Goal: Book appointment/travel/reservation

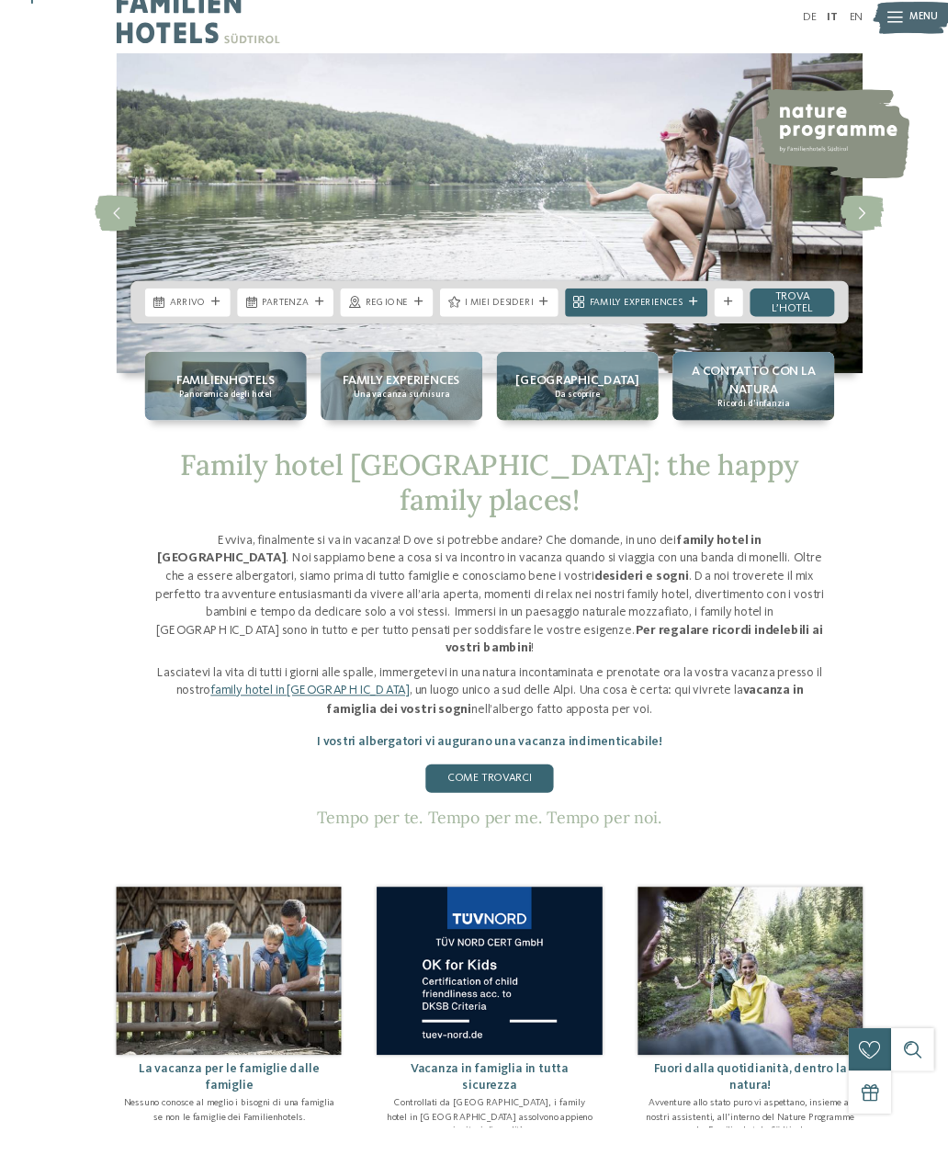
scroll to position [8, 0]
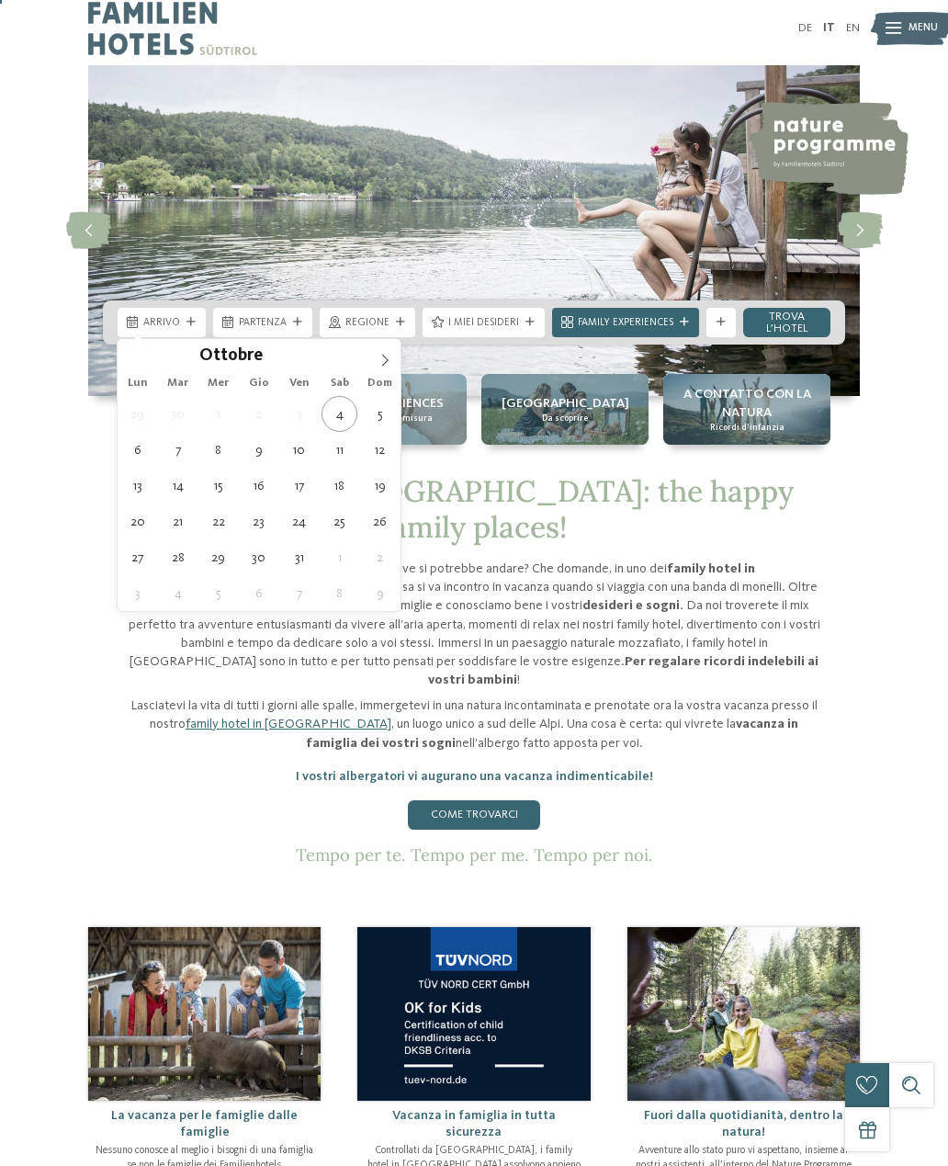
type div "11.10.2025"
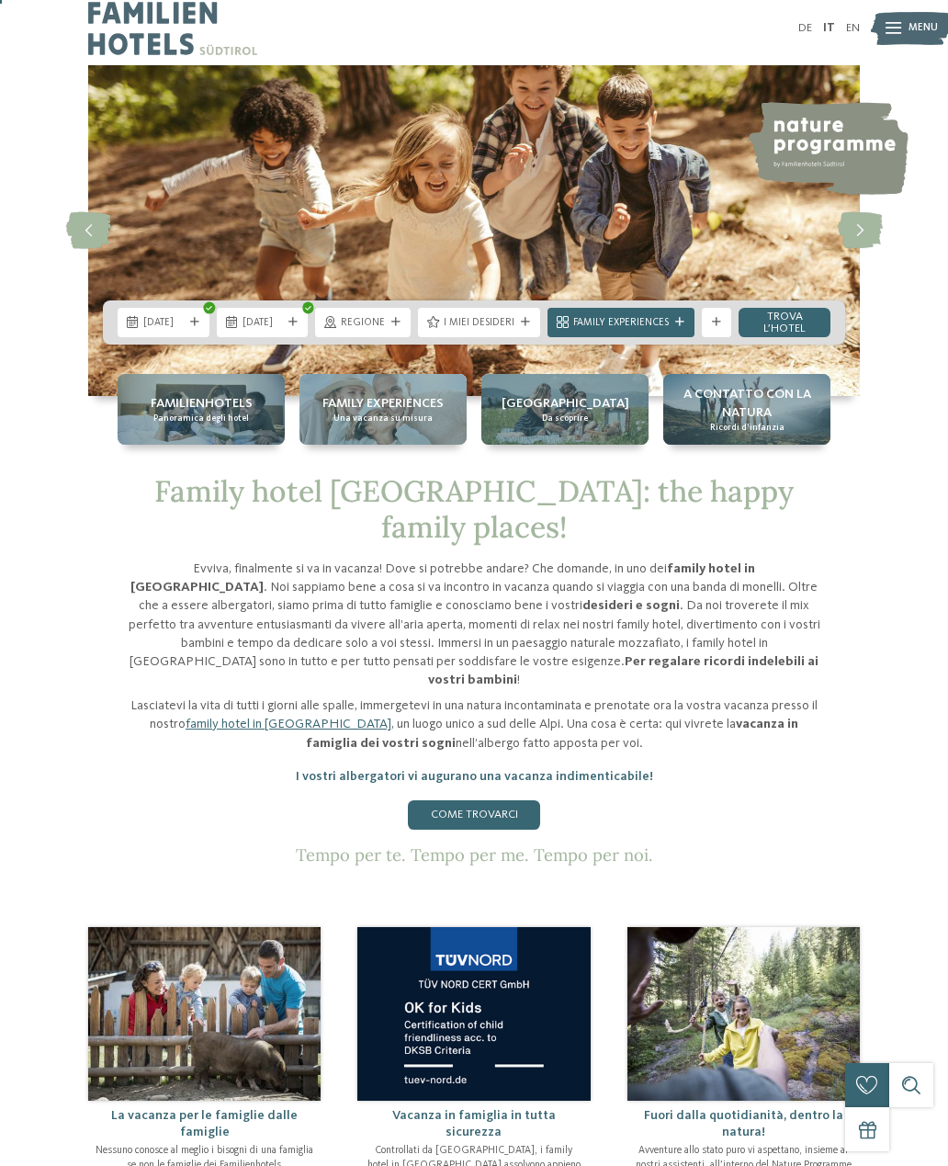
click at [945, 699] on div "Family hotel Alto Adige: the happy family places! Evviva, finalmente si va in v…" at bounding box center [474, 669] width 948 height 391
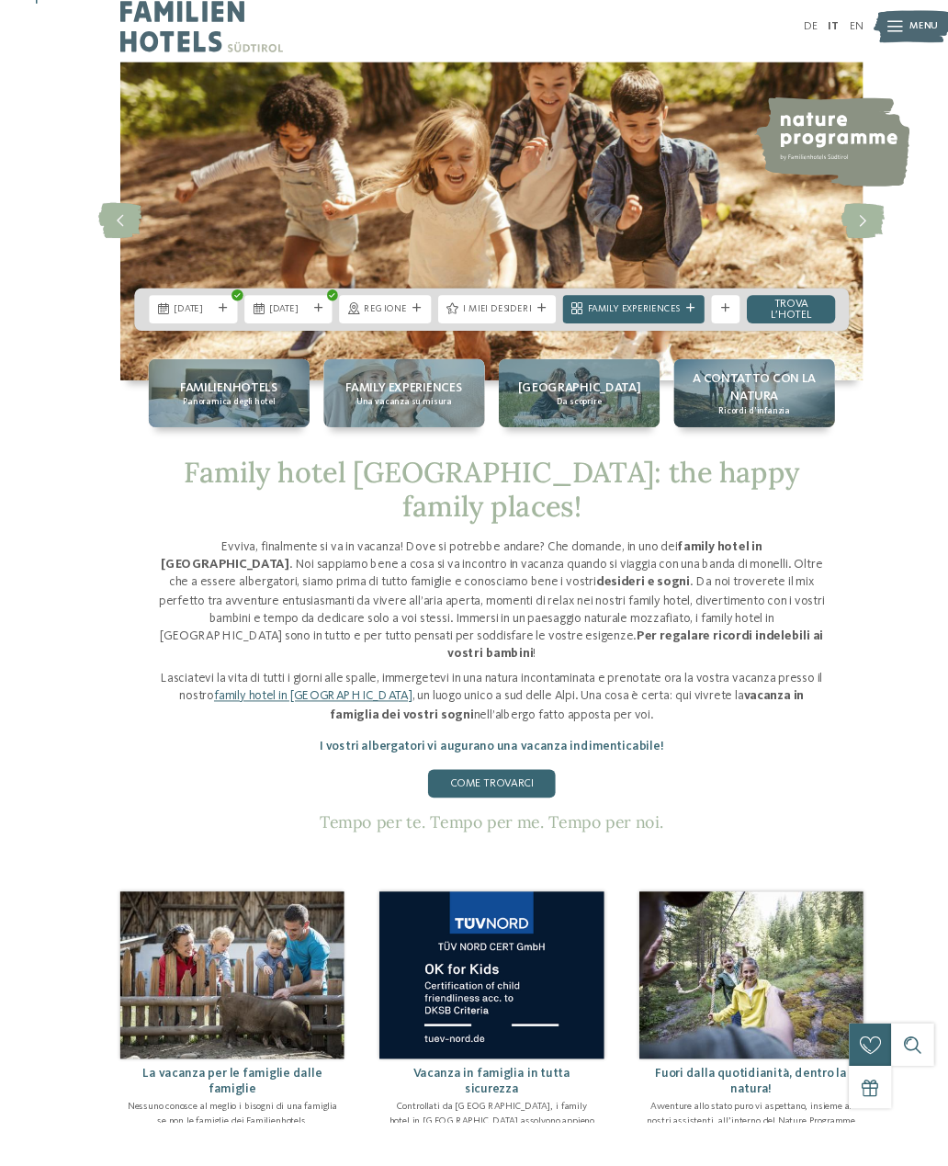
scroll to position [70, 0]
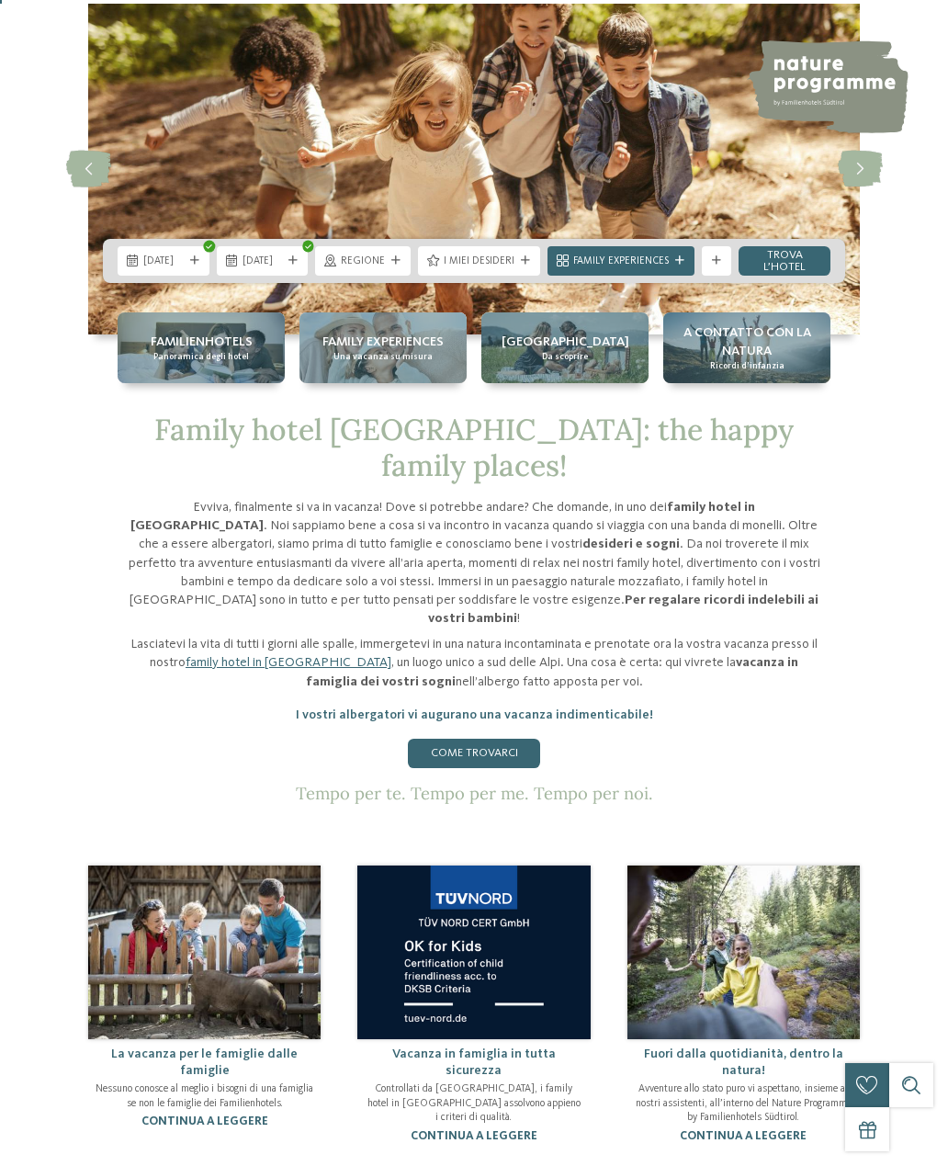
click at [918, 739] on div "Family hotel Alto Adige: the happy family places! Evviva, finalmente si va in v…" at bounding box center [474, 608] width 948 height 391
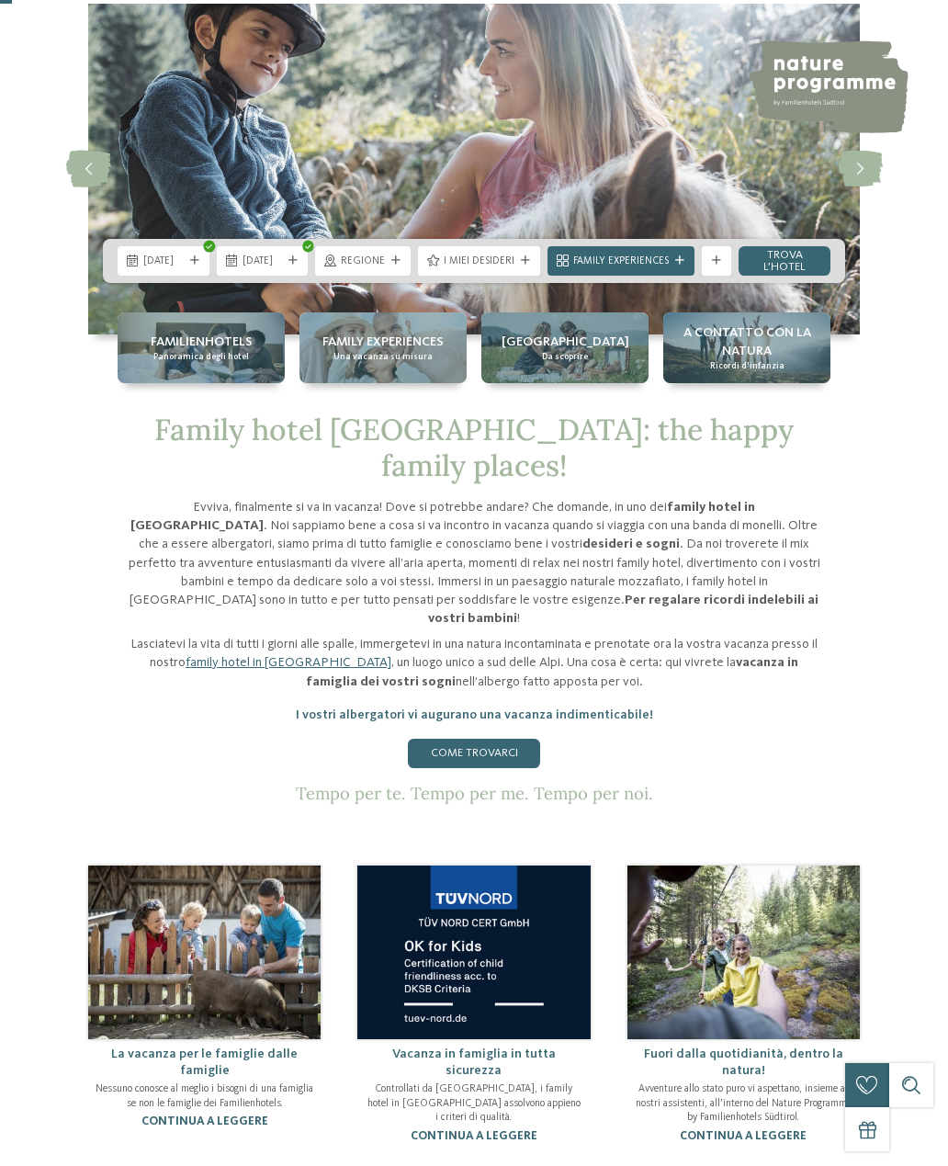
click at [33, 241] on div "11.10.2025 12.10.2025 Regione" at bounding box center [474, 261] width 948 height 44
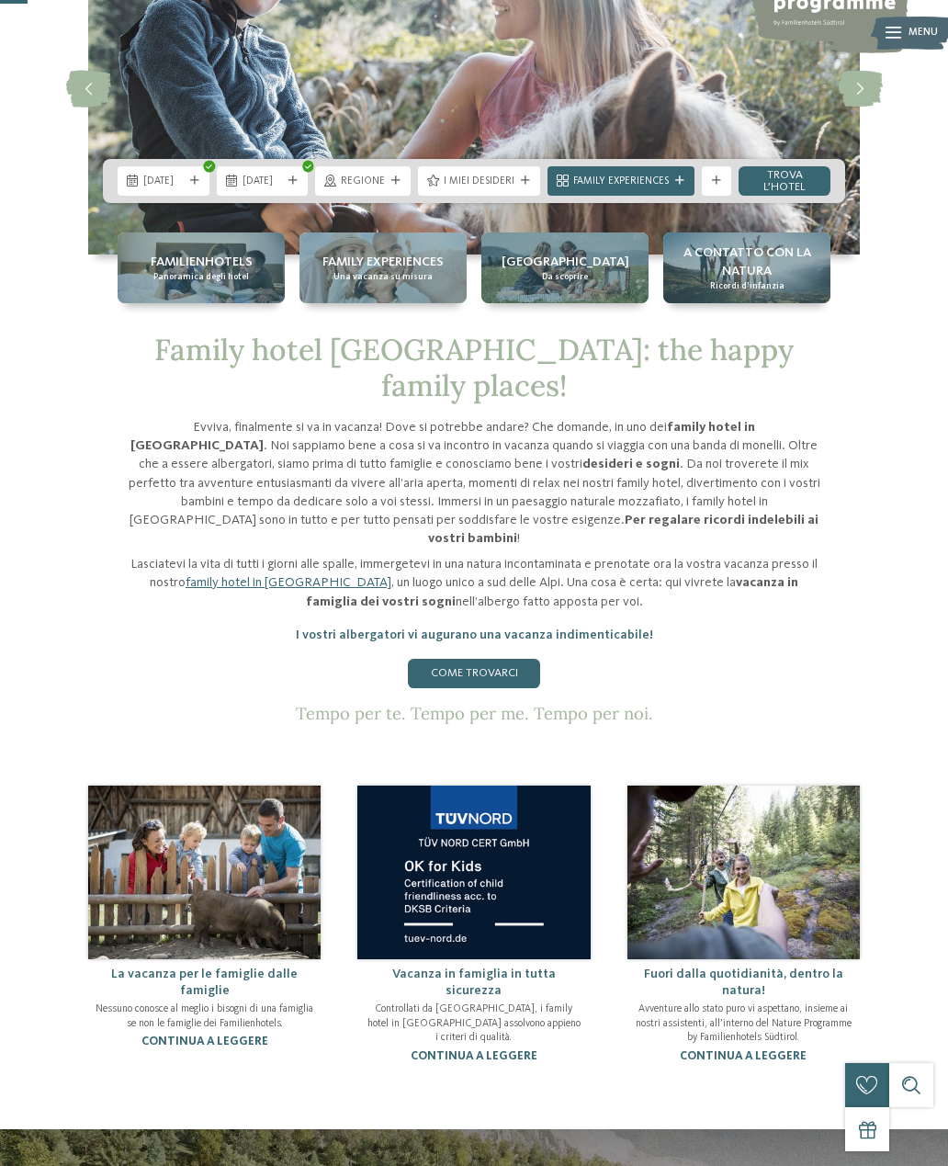
scroll to position [0, 0]
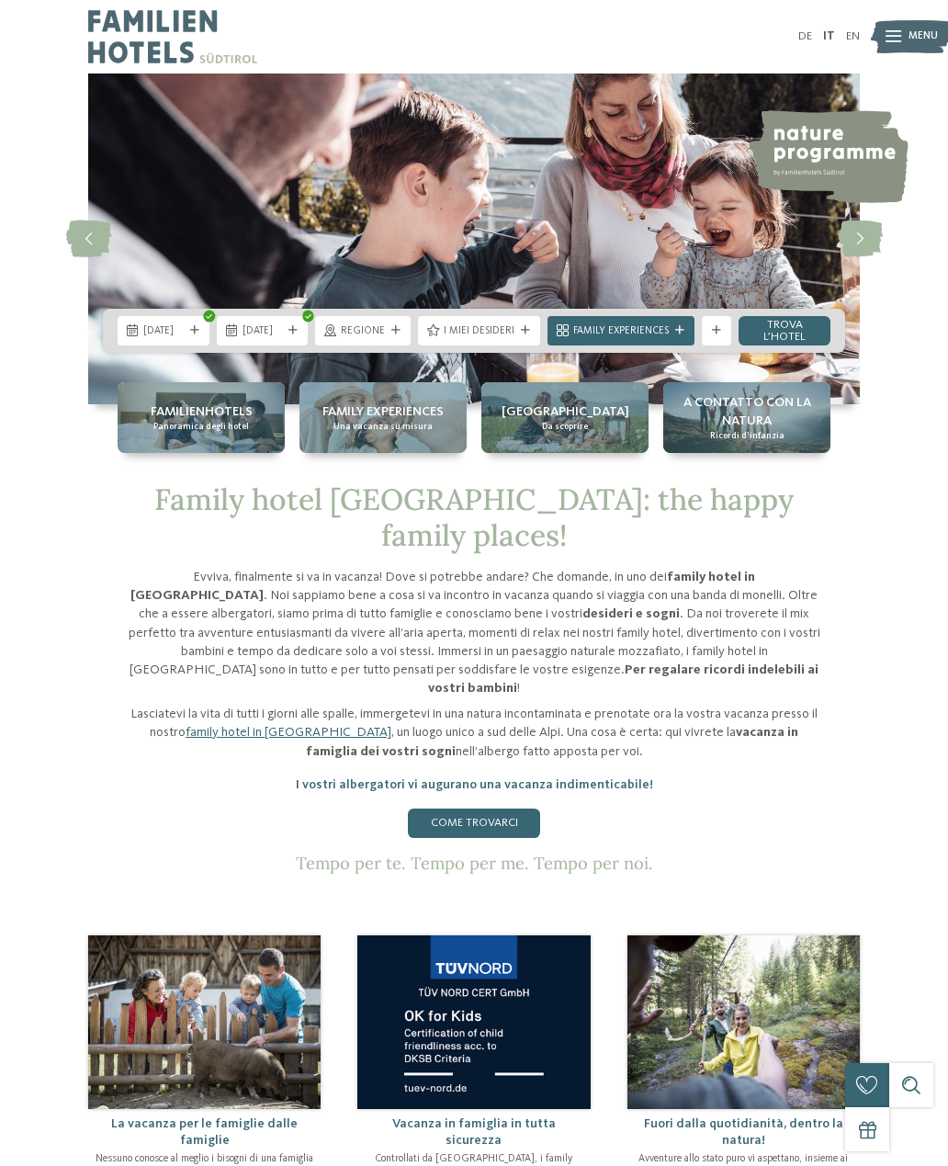
click at [782, 340] on link "trova l’hotel" at bounding box center [785, 330] width 92 height 29
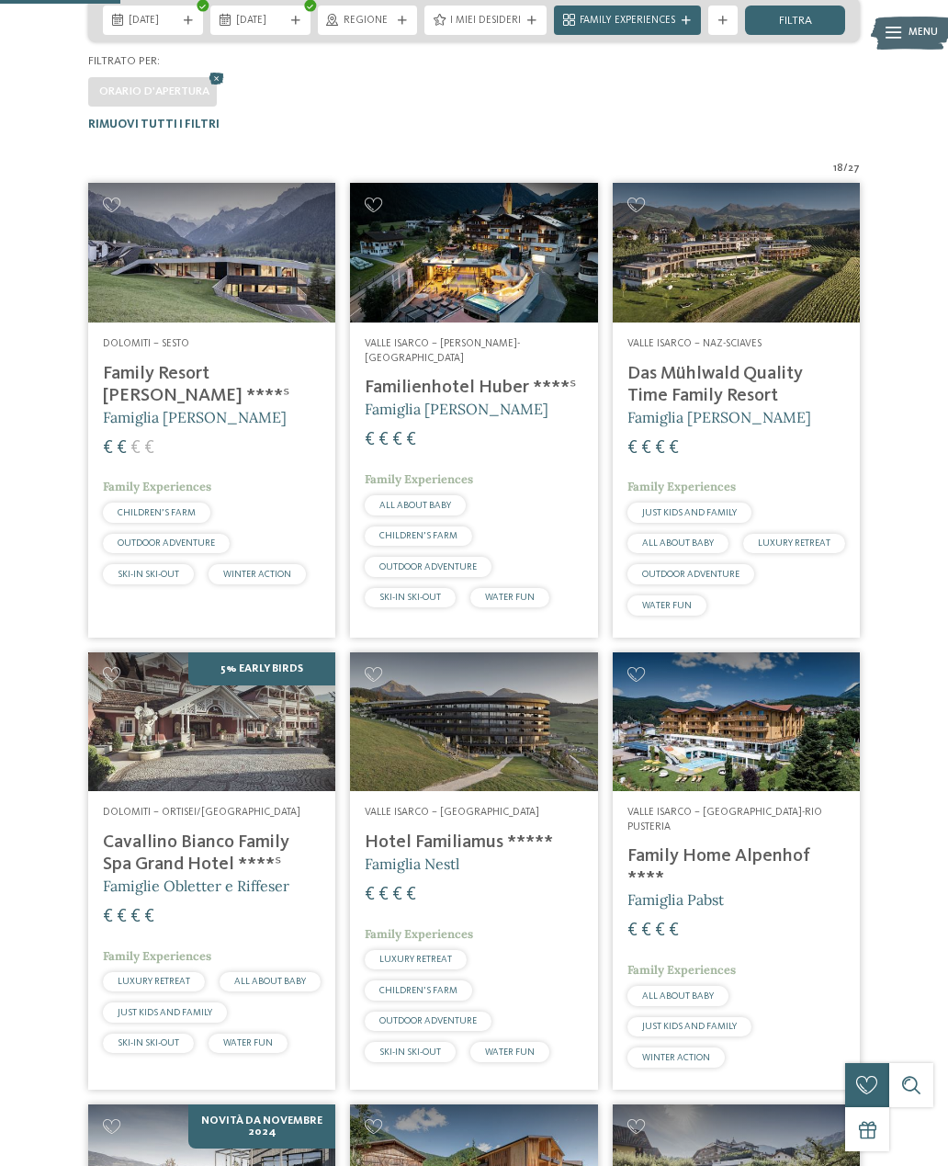
scroll to position [379, 0]
click at [858, 677] on img at bounding box center [736, 722] width 247 height 139
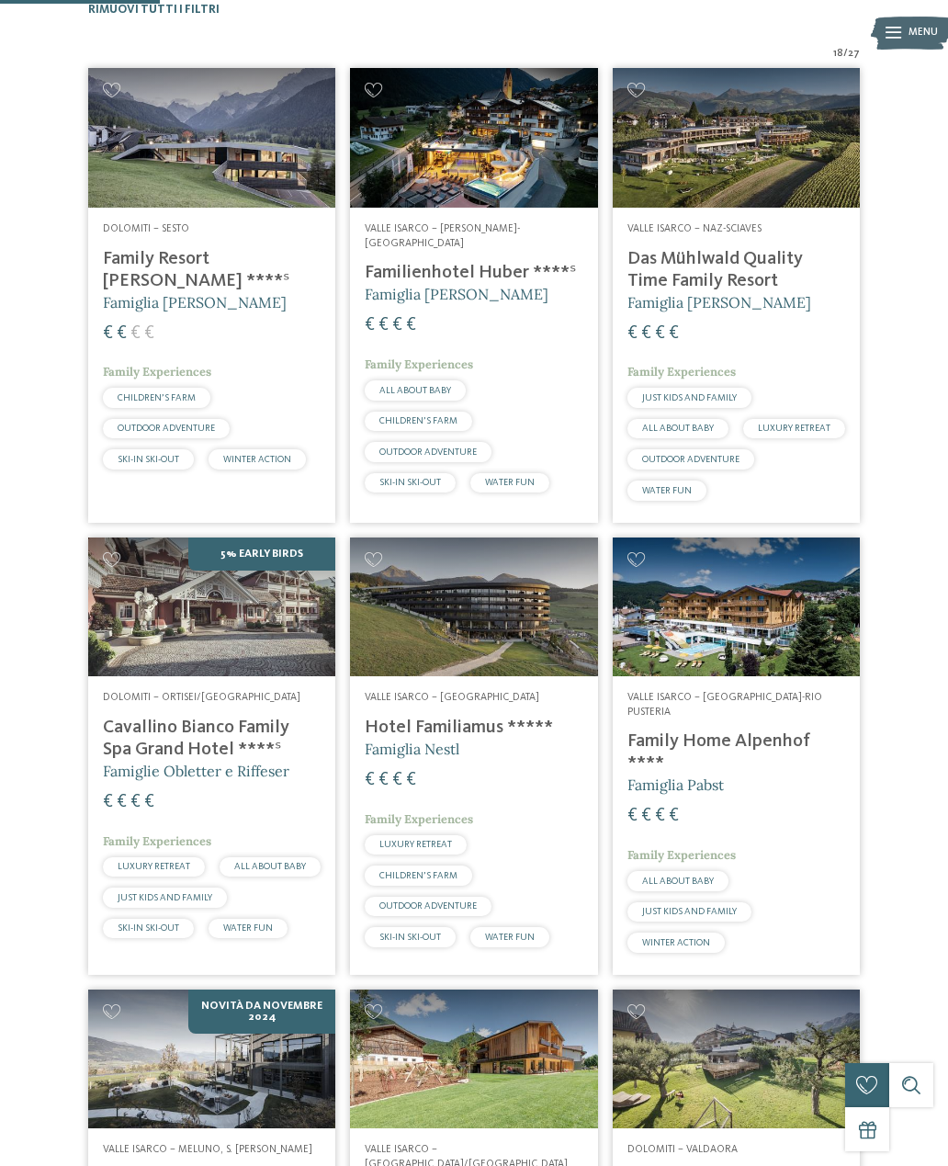
scroll to position [495, 0]
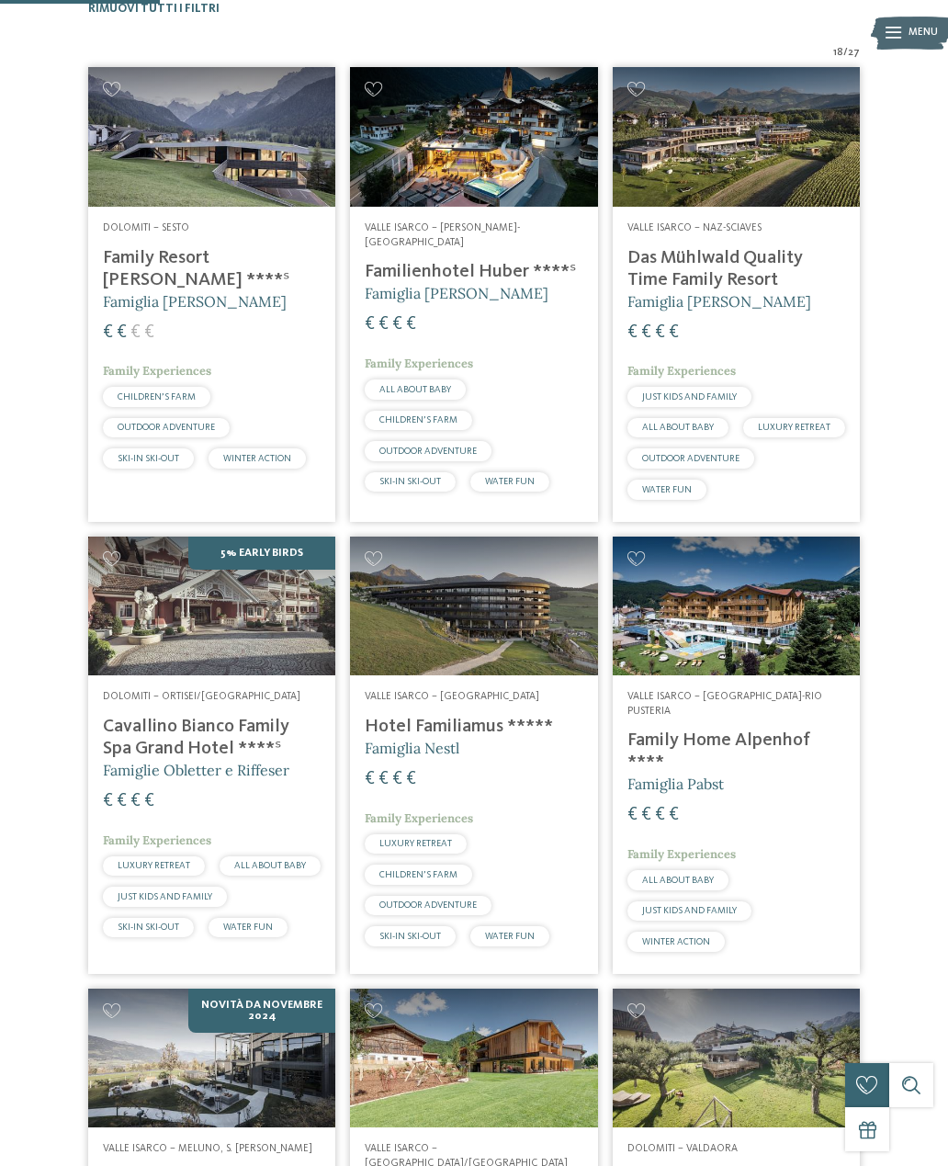
click at [144, 252] on h4 "Family Resort Rainer ****ˢ" at bounding box center [212, 269] width 218 height 44
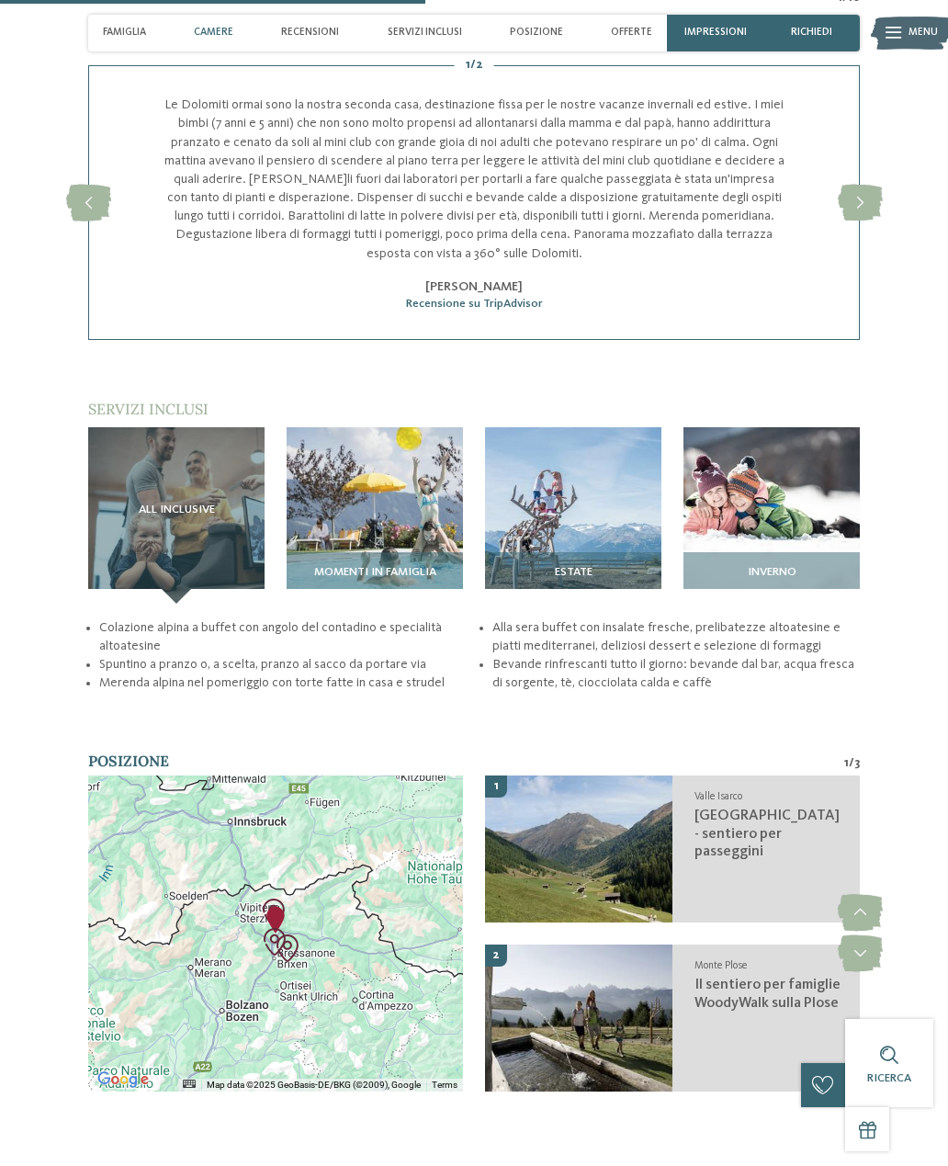
scroll to position [2180, 0]
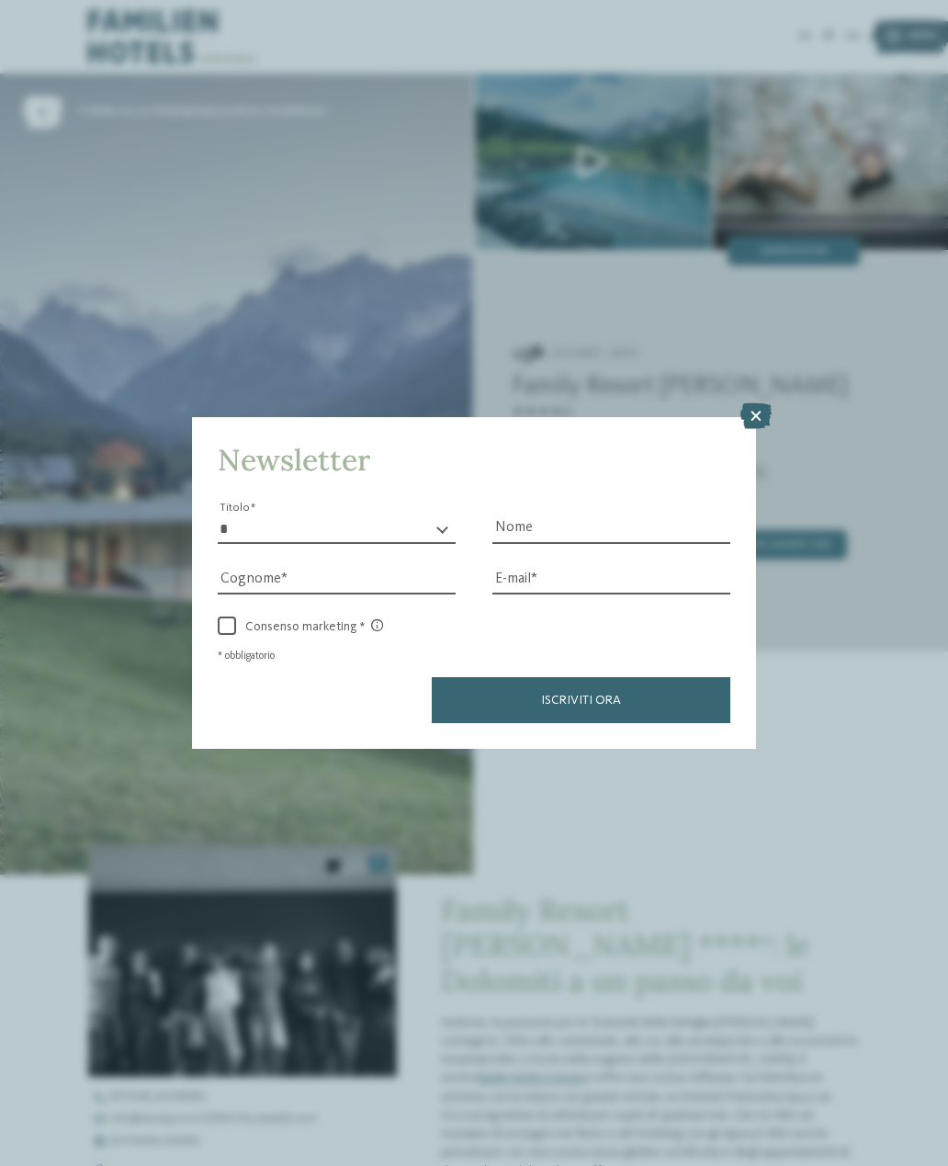
click at [750, 403] on icon at bounding box center [756, 416] width 31 height 26
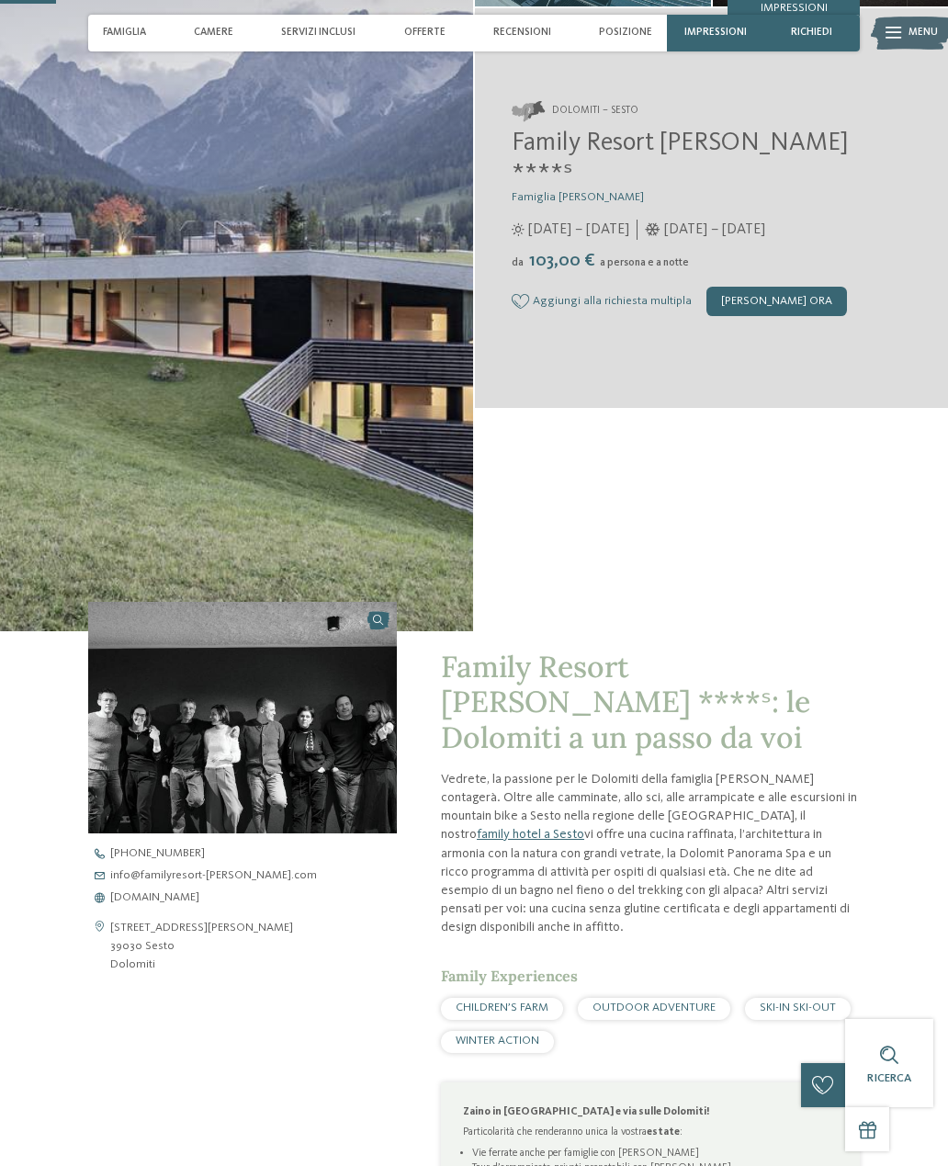
scroll to position [211, 0]
